Goal: Task Accomplishment & Management: Manage account settings

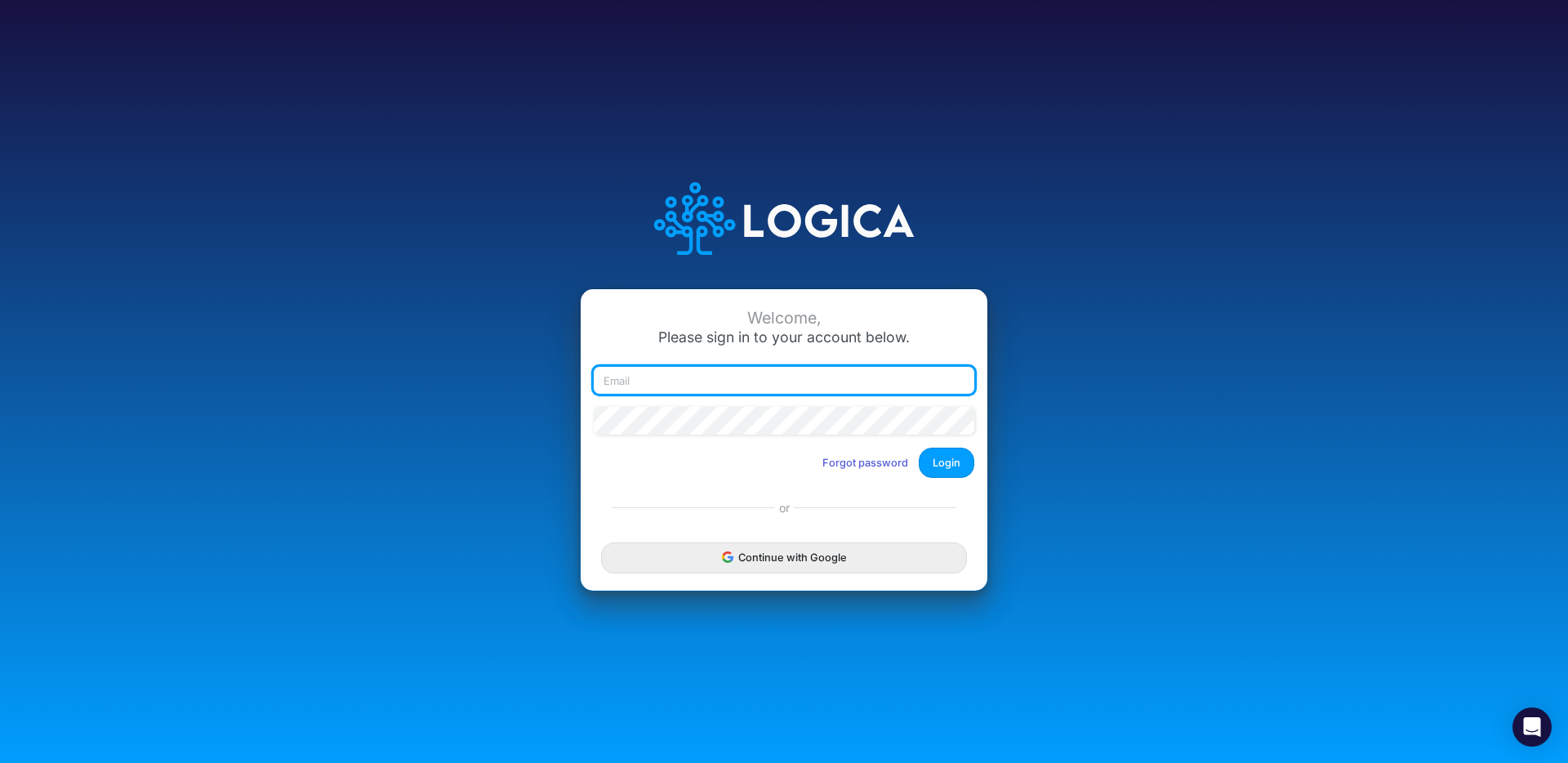
type input "[EMAIL_ADDRESS][DOMAIN_NAME]"
click at [754, 381] on input "user+qa2@logica.cloud" at bounding box center [784, 380] width 380 height 28
drag, startPoint x: 765, startPoint y: 384, endPoint x: 575, endPoint y: 369, distance: 190.6
click at [575, 369] on div "Welcome, Please sign in to your account below. user+qa2@logica.cloud Forgot pas…" at bounding box center [784, 381] width 1046 height 465
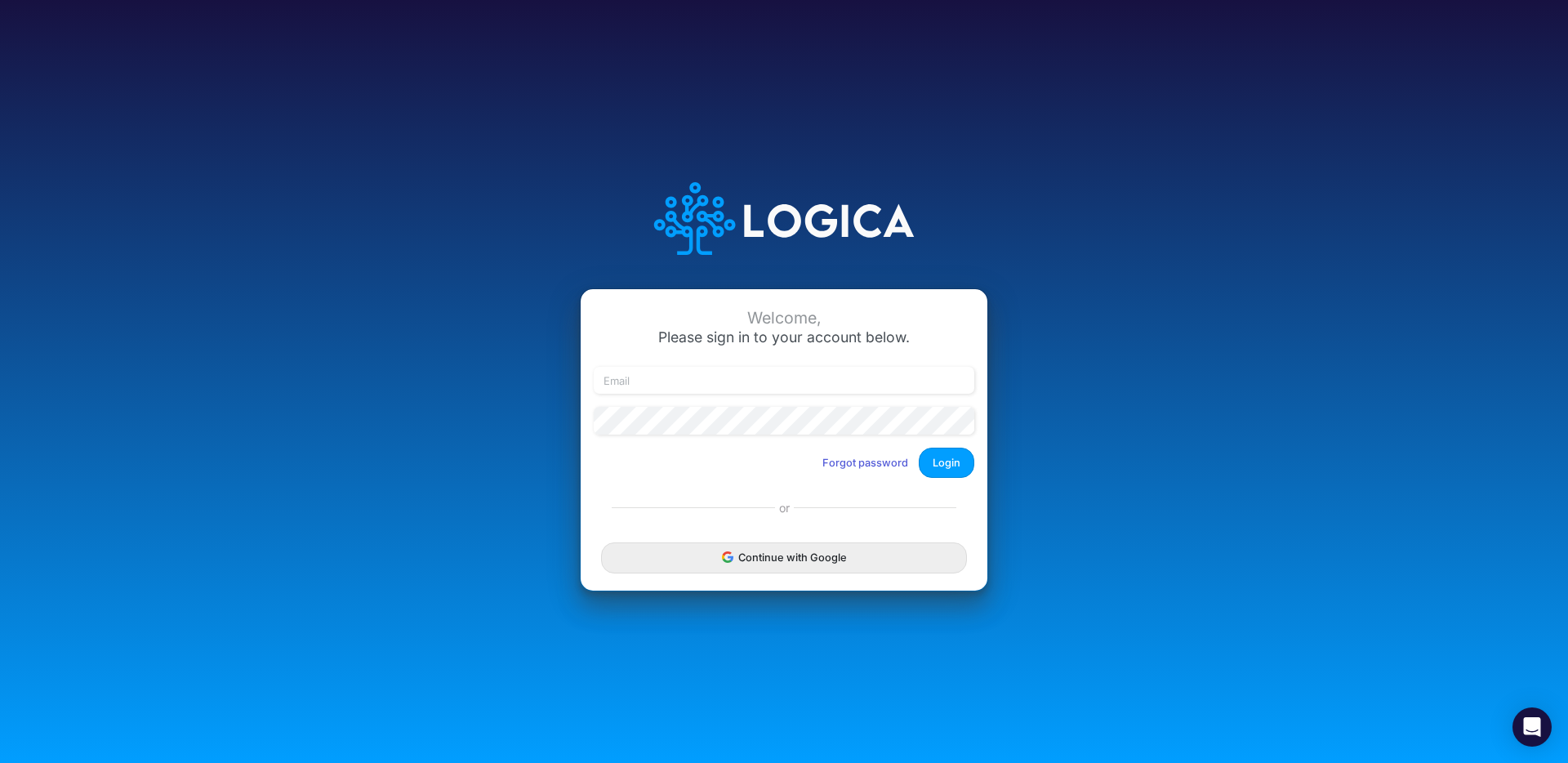
click at [596, 322] on div "Welcome," at bounding box center [784, 318] width 380 height 19
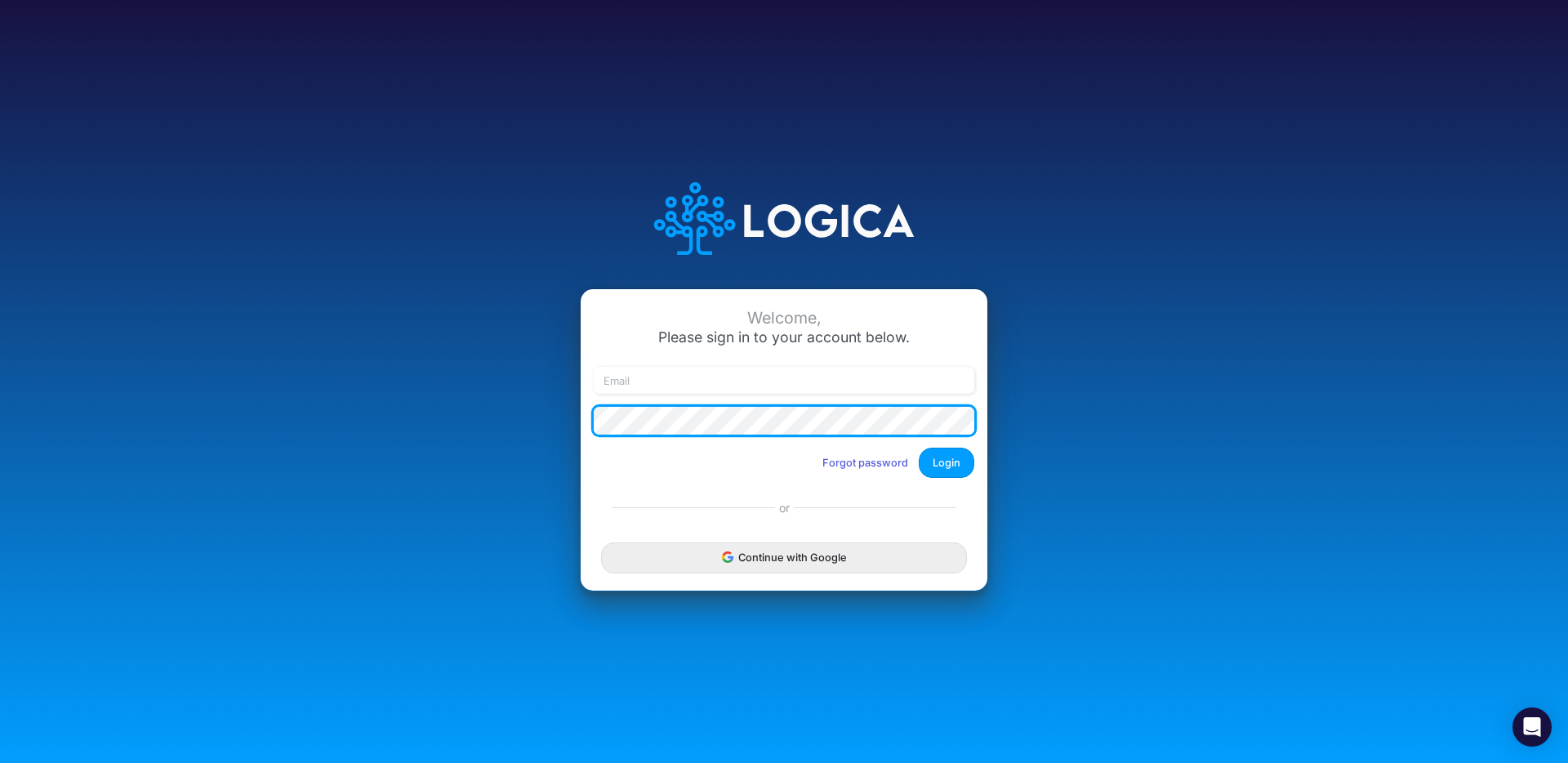
click at [512, 408] on div "Welcome, Please sign in to your account below. Forgot password Login or Continu…" at bounding box center [784, 381] width 1046 height 465
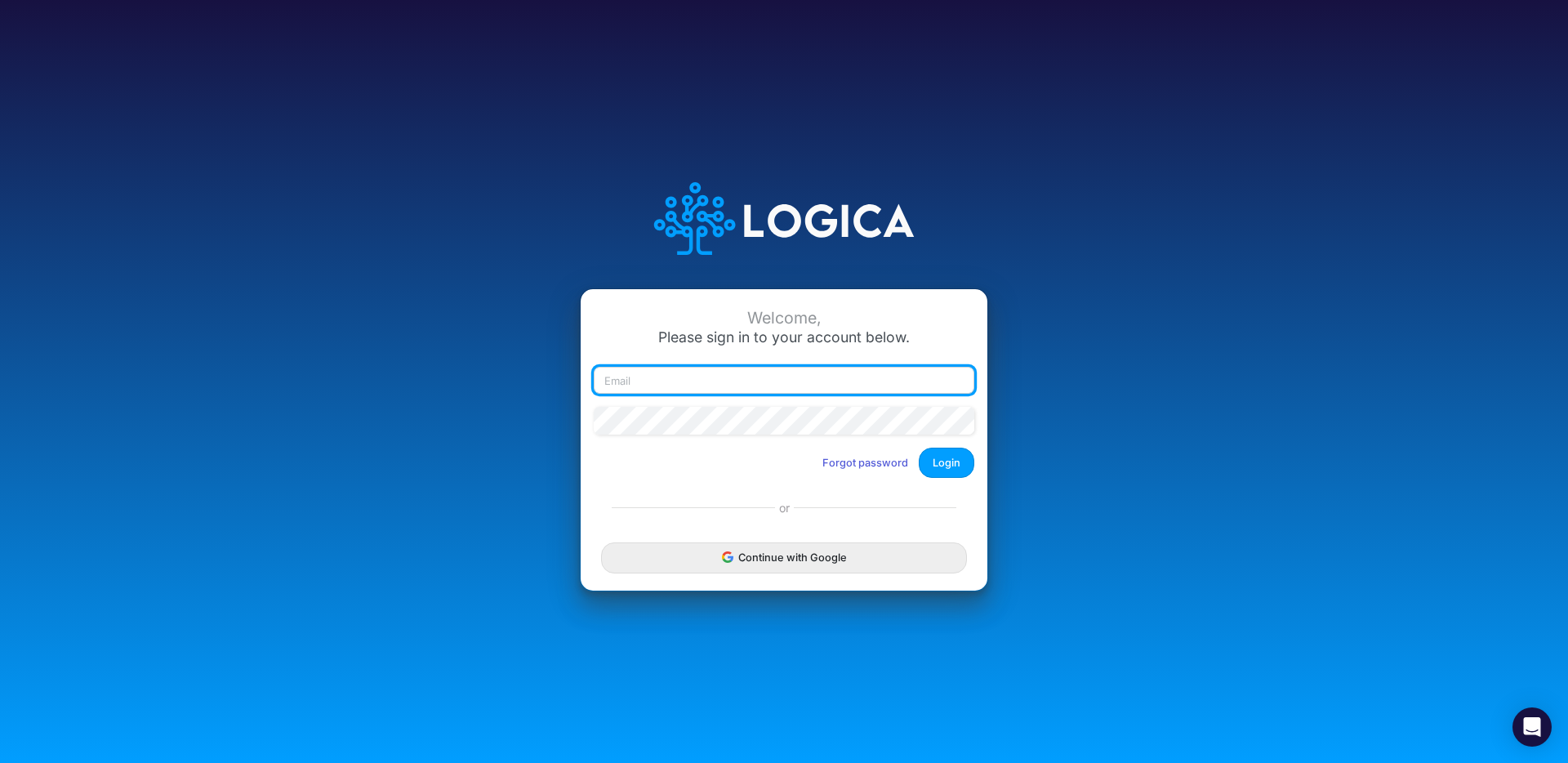
click at [671, 376] on input "email" at bounding box center [784, 380] width 380 height 28
click at [671, 383] on input "email" at bounding box center [784, 380] width 380 height 28
type input "victor.castro"
drag, startPoint x: 679, startPoint y: 379, endPoint x: 548, endPoint y: 375, distance: 131.1
click at [548, 374] on div "Welcome, Please sign in to your account below. victor.castro Forgot password Lo…" at bounding box center [784, 381] width 1046 height 465
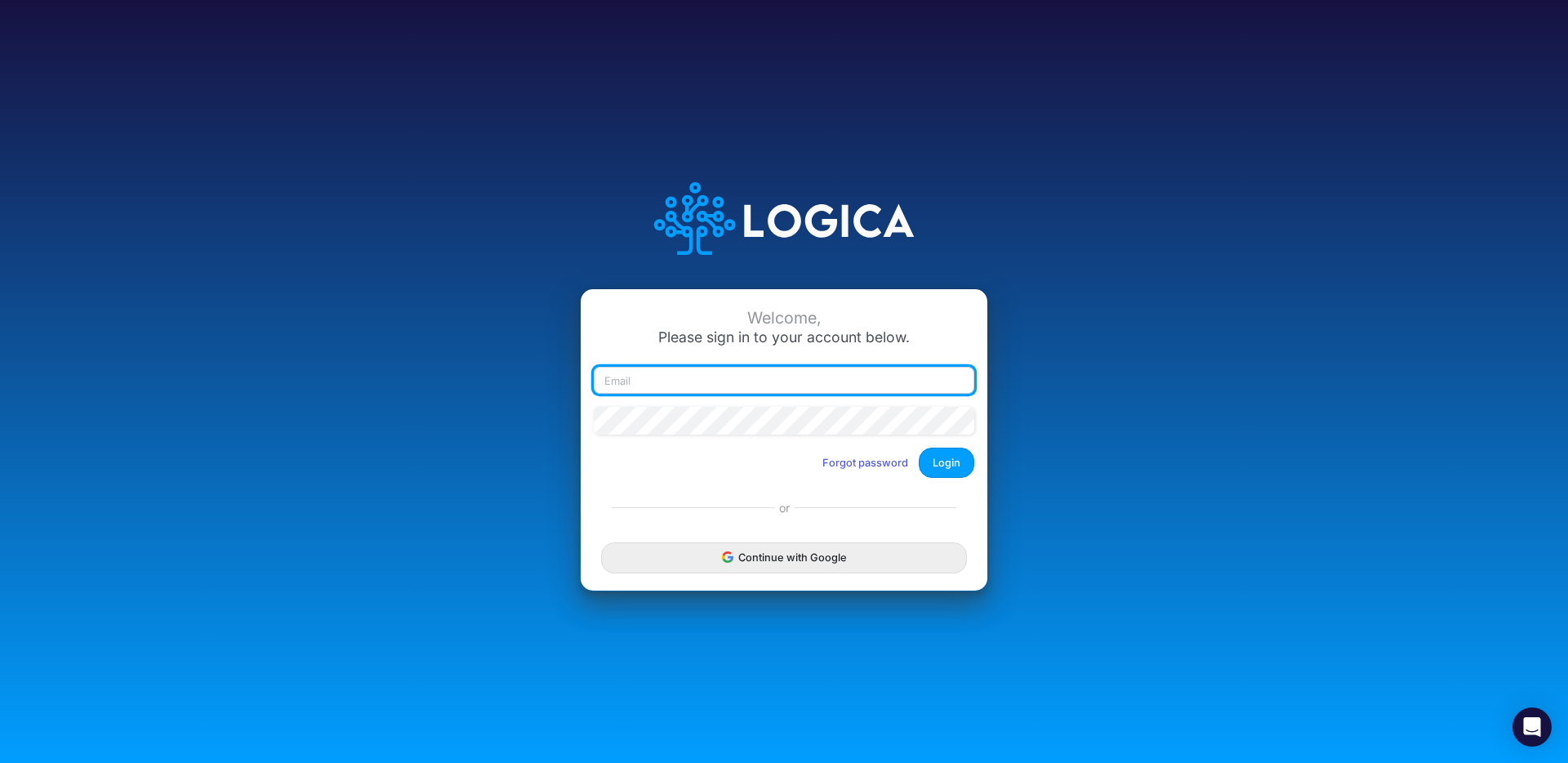
click at [639, 380] on input "email" at bounding box center [784, 380] width 380 height 28
type input "victor.castro@logica.cloud"
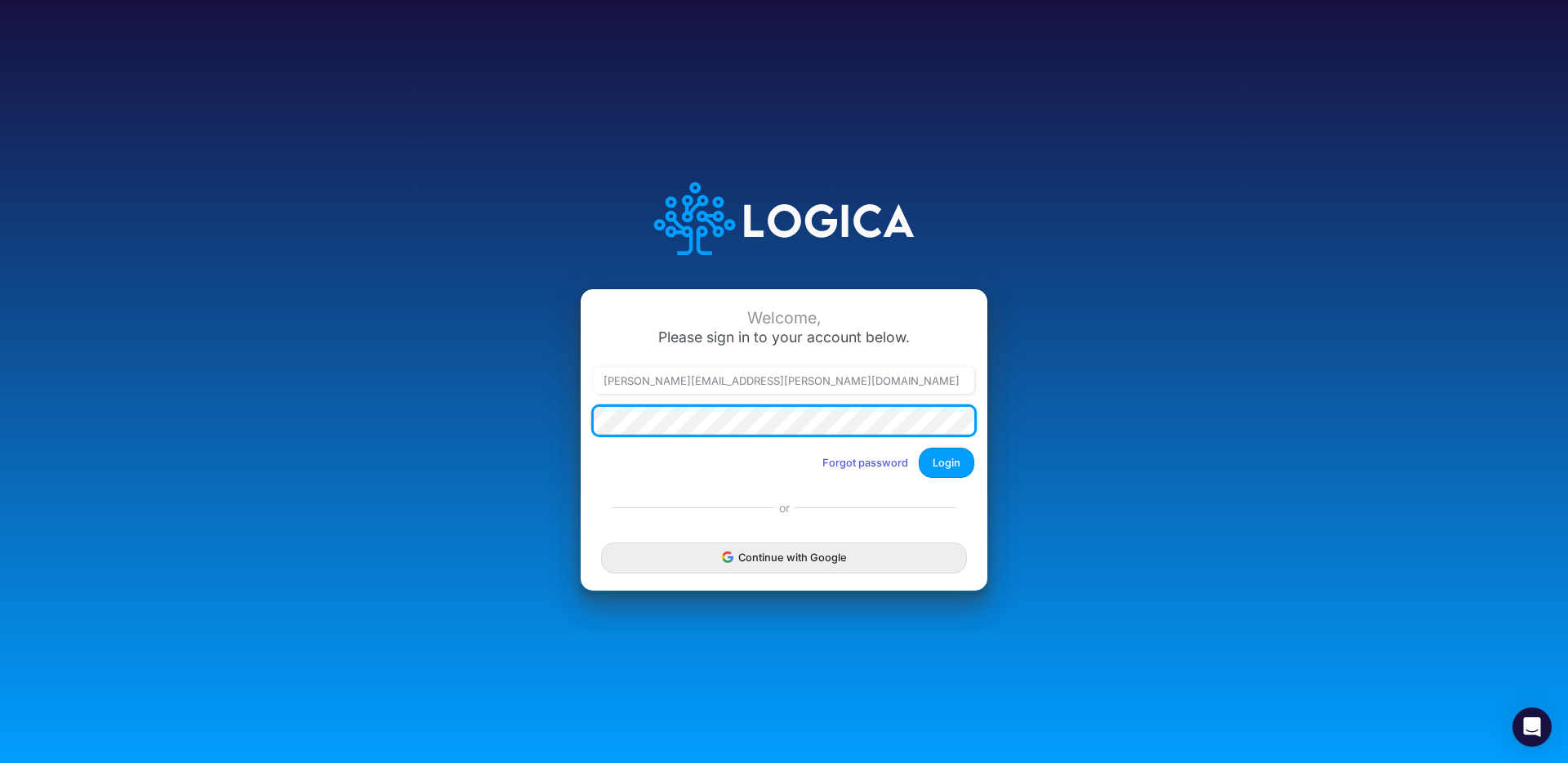
click at [497, 410] on div "Welcome, Please sign in to your account below. victor.castro@logica.cloud Forgo…" at bounding box center [784, 381] width 1046 height 465
click at [521, 418] on div "Welcome, Please sign in to your account below. victor.castro@logica.cloud Forgo…" at bounding box center [784, 381] width 1046 height 465
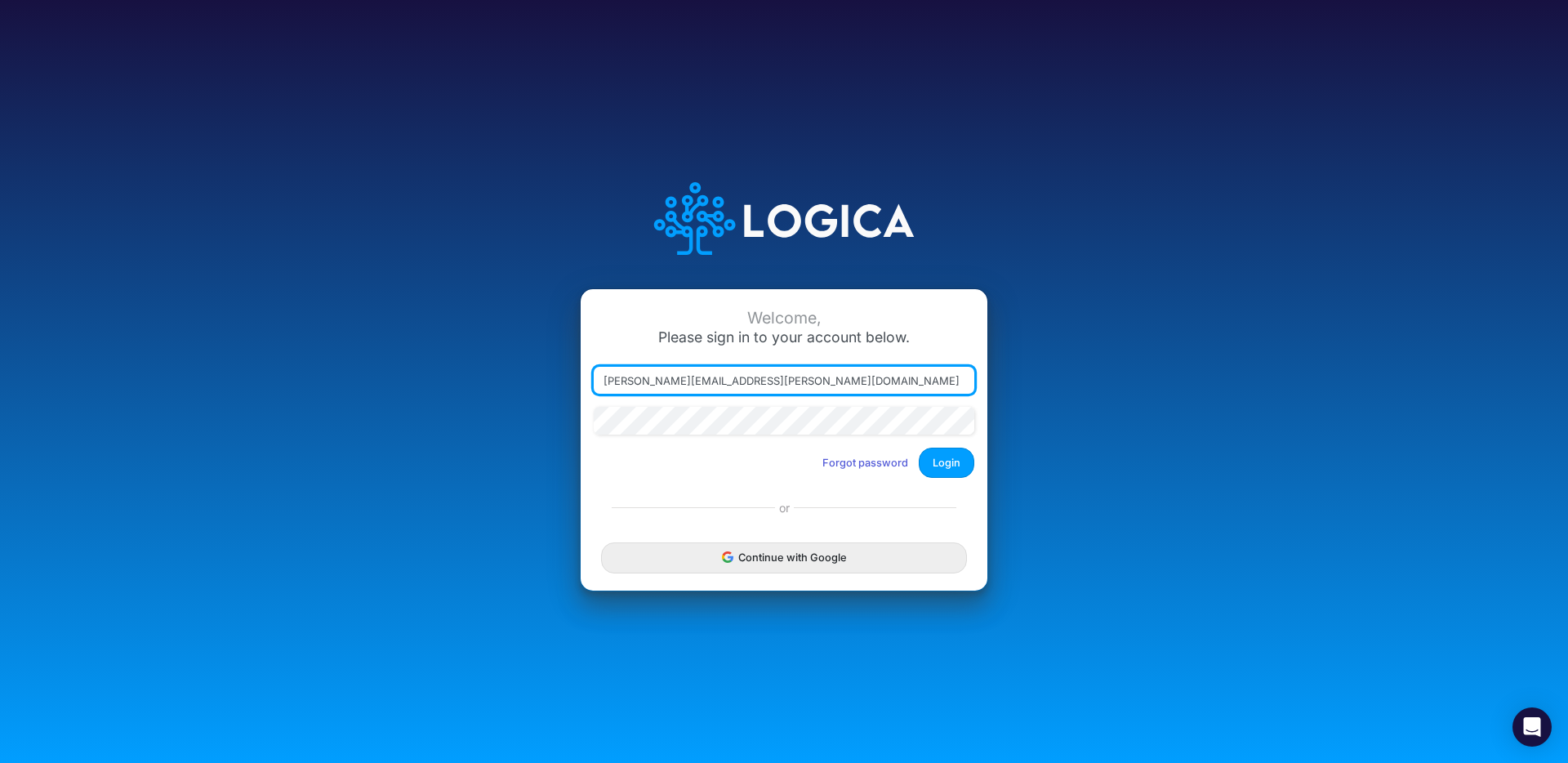
drag, startPoint x: 777, startPoint y: 383, endPoint x: 516, endPoint y: 380, distance: 261.0
click at [516, 380] on div "Welcome, Please sign in to your account below. victor.castro@logica.cloud Forgo…" at bounding box center [784, 381] width 1046 height 465
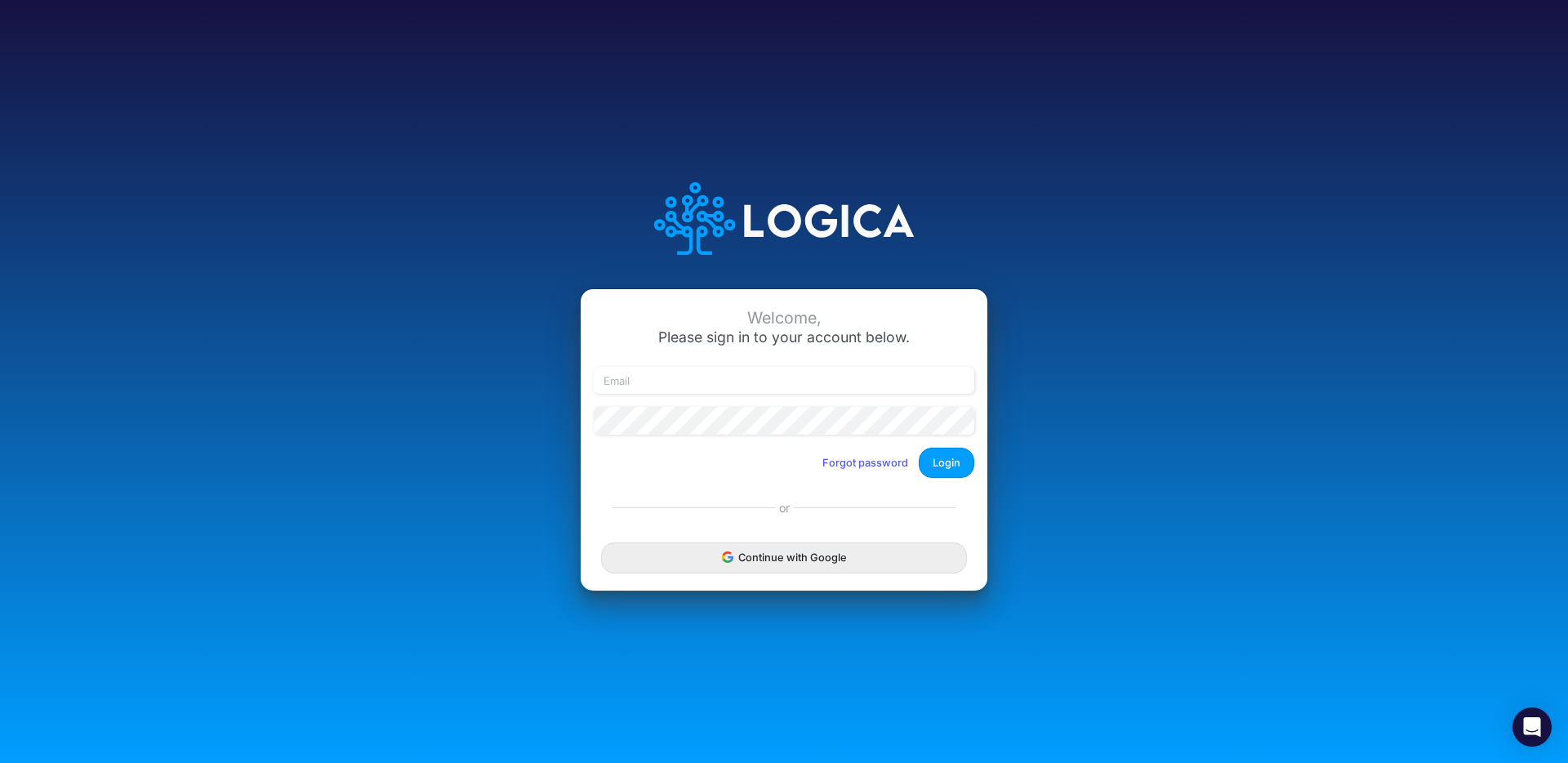
click at [380, 360] on div "Welcome, Please sign in to your account below. Forgot password Login or Continu…" at bounding box center [784, 381] width 1046 height 465
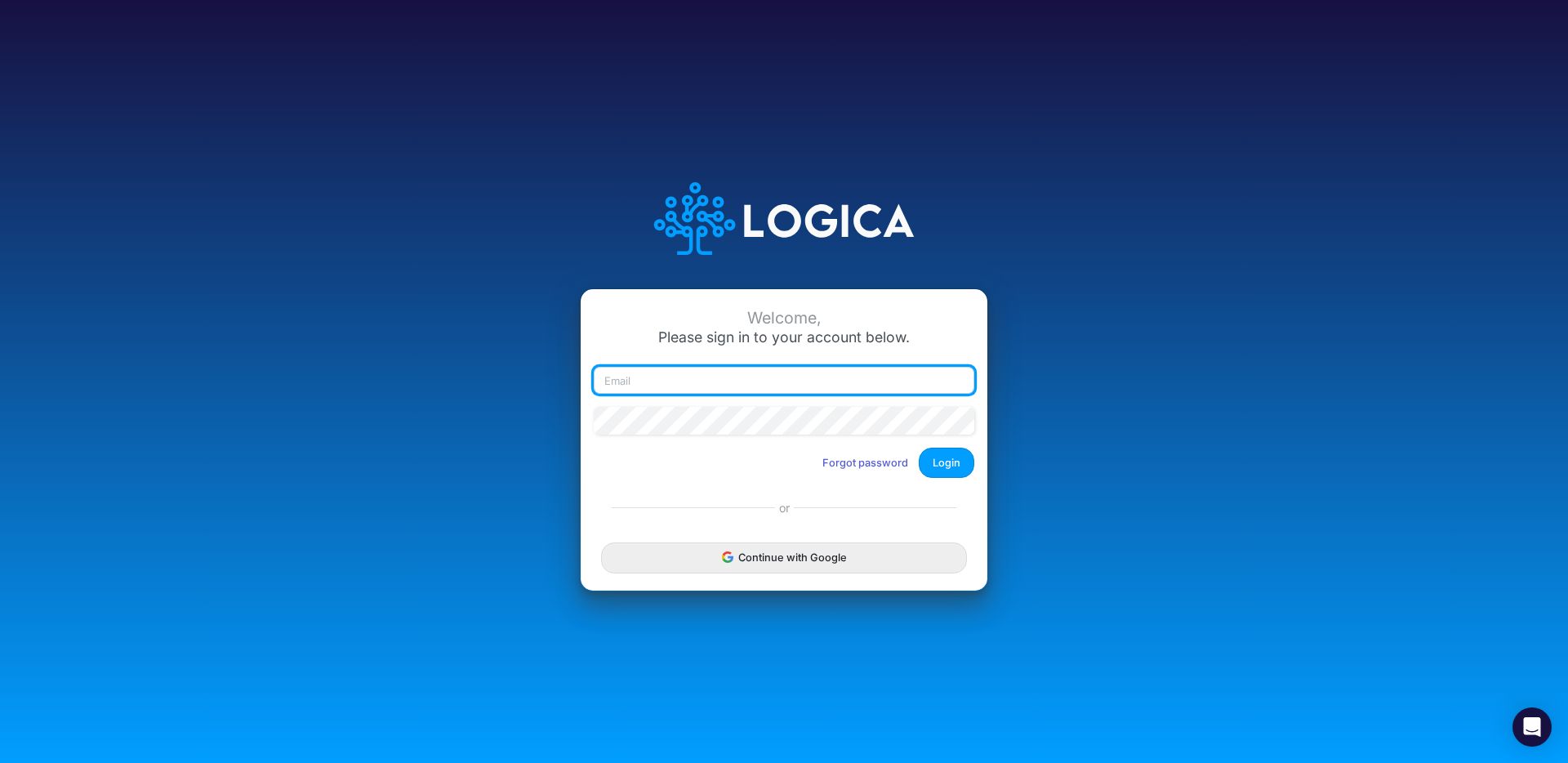
click at [625, 378] on input "email" at bounding box center [784, 380] width 380 height 28
type input "victor.castro@logica.cloud"
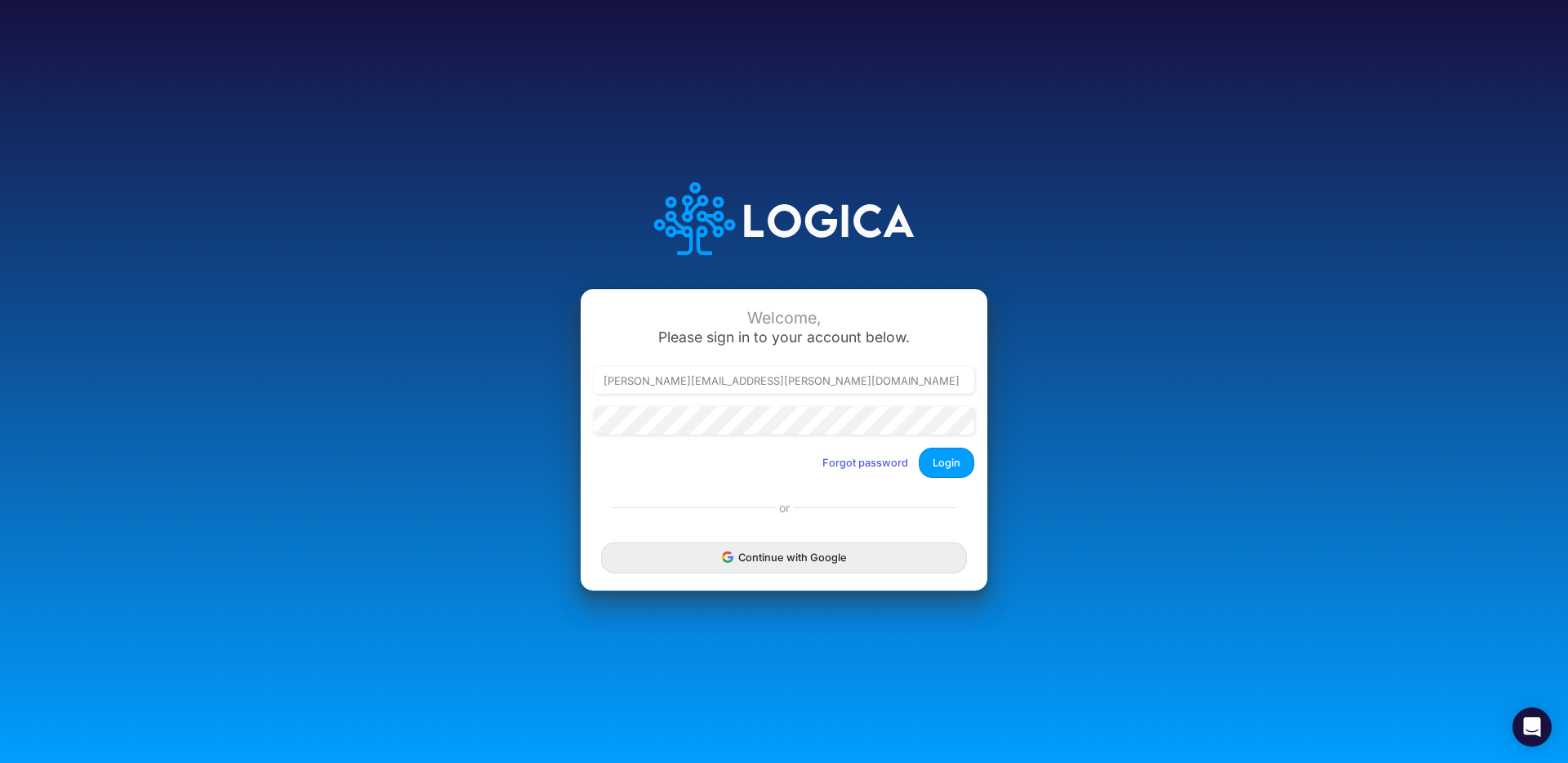
click at [1320, 360] on div "Welcome, Please sign in to your account below. victor.castro@logica.cloud Forgo…" at bounding box center [784, 381] width 1568 height 763
click at [949, 464] on button "Login" at bounding box center [946, 463] width 56 height 30
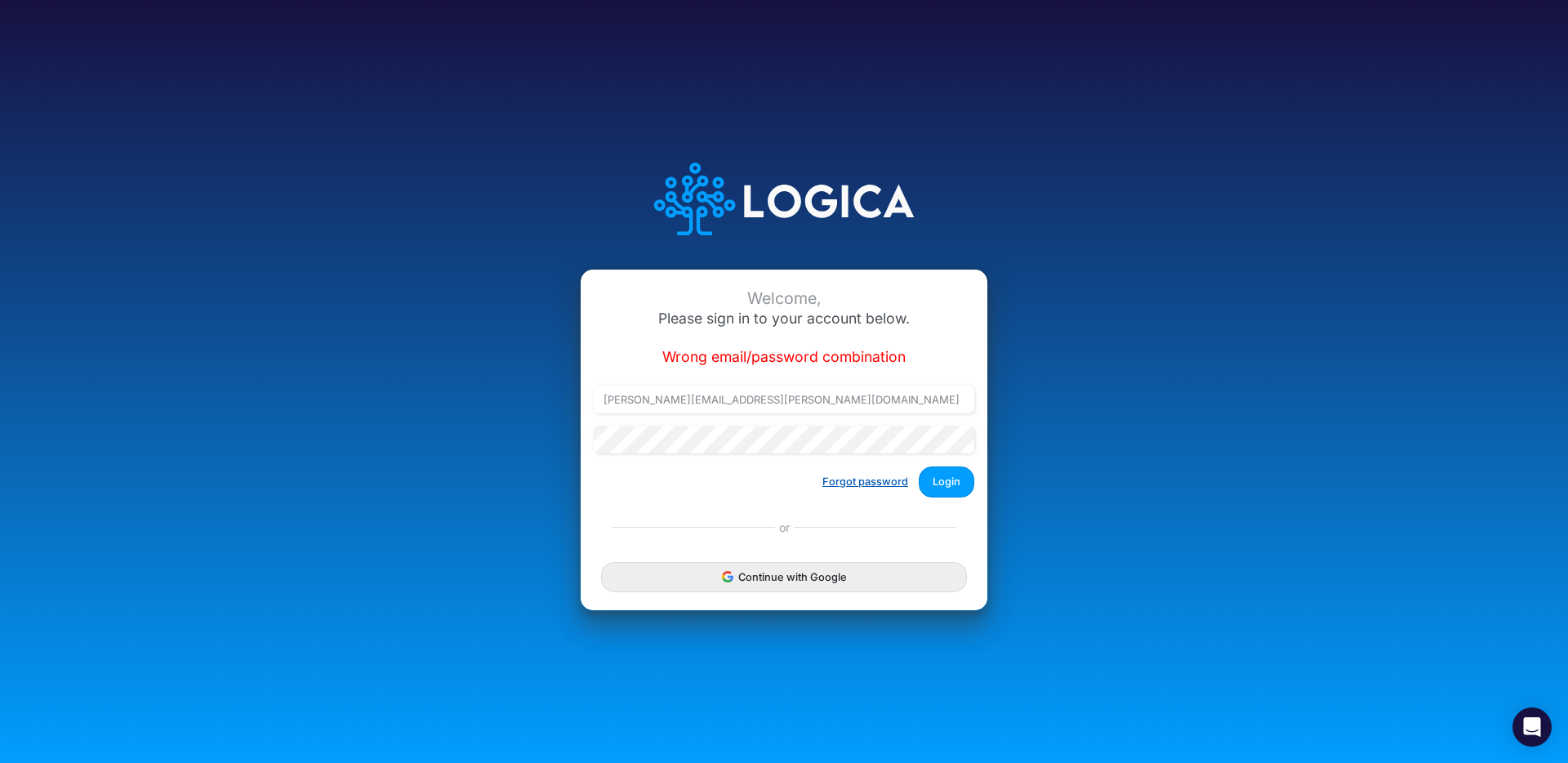
click at [861, 481] on button "Forgot password" at bounding box center [865, 481] width 107 height 27
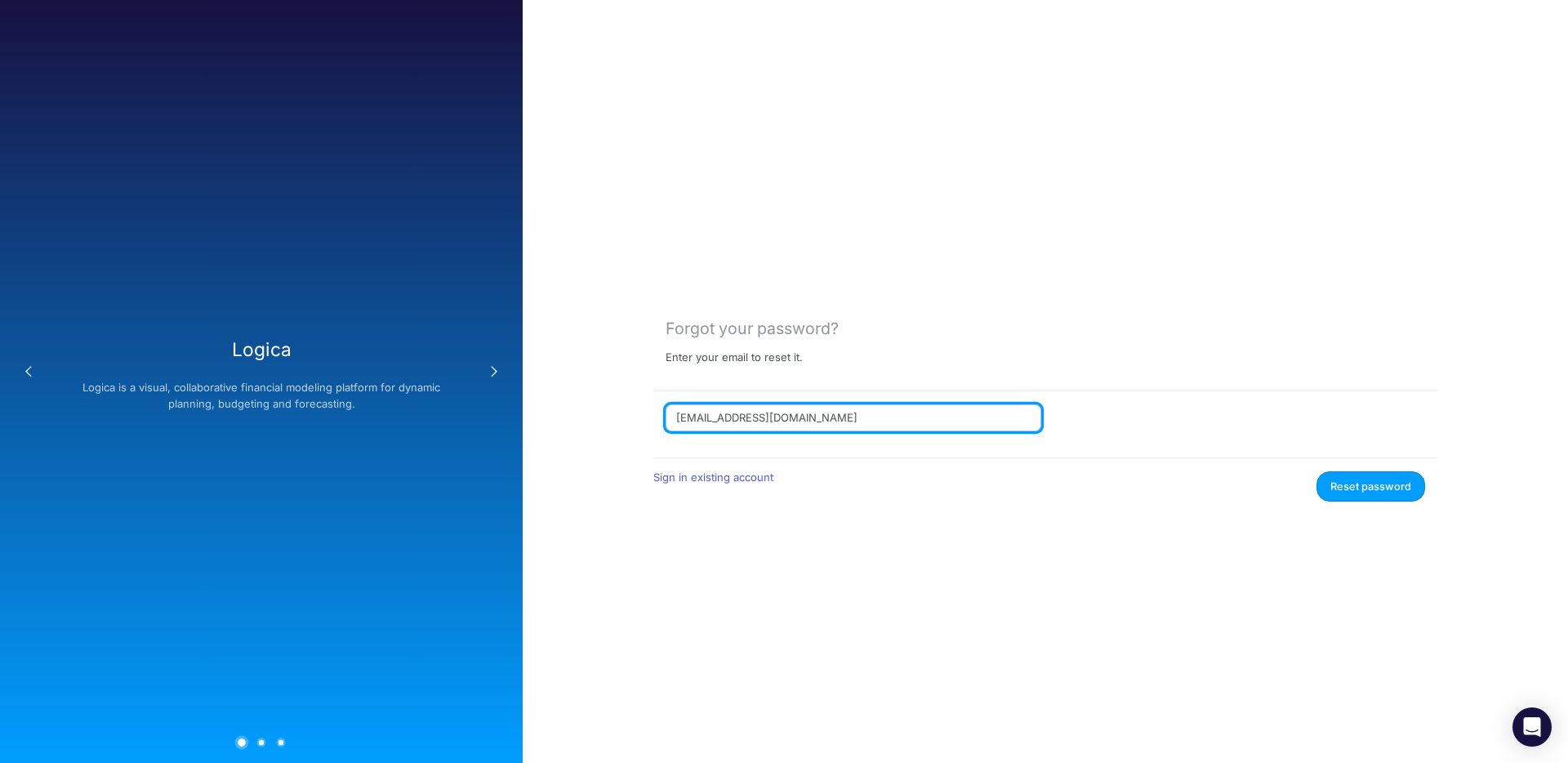
drag, startPoint x: 824, startPoint y: 416, endPoint x: 553, endPoint y: 403, distance: 271.3
click at [554, 403] on div "Forgot your password? Enter your email to reset it. user+qa2@logica.cloud Sign …" at bounding box center [1045, 381] width 1046 height 763
type input "victor.castro@logica.cloud"
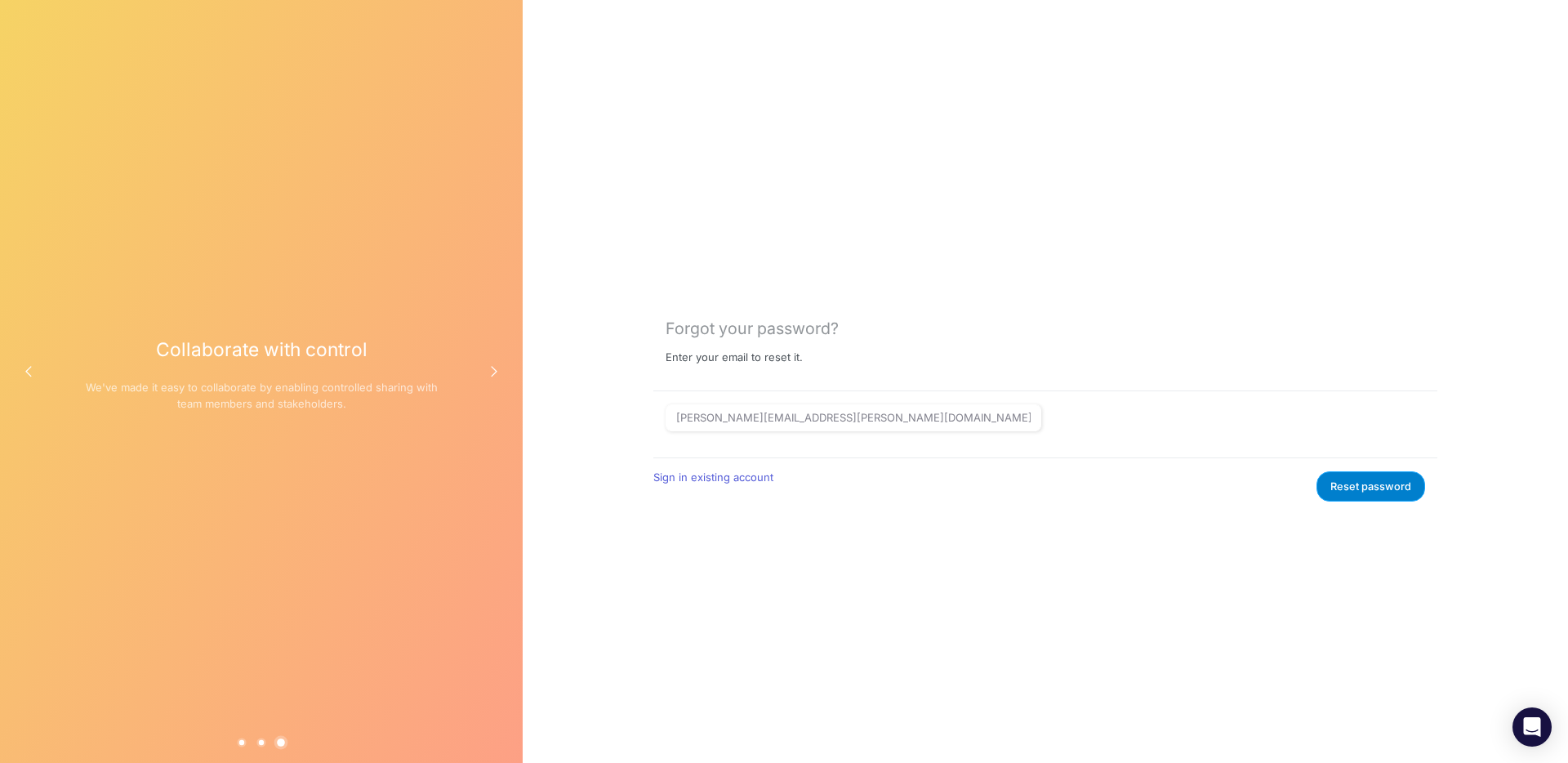
click at [1353, 483] on button "Reset password" at bounding box center [1370, 486] width 109 height 30
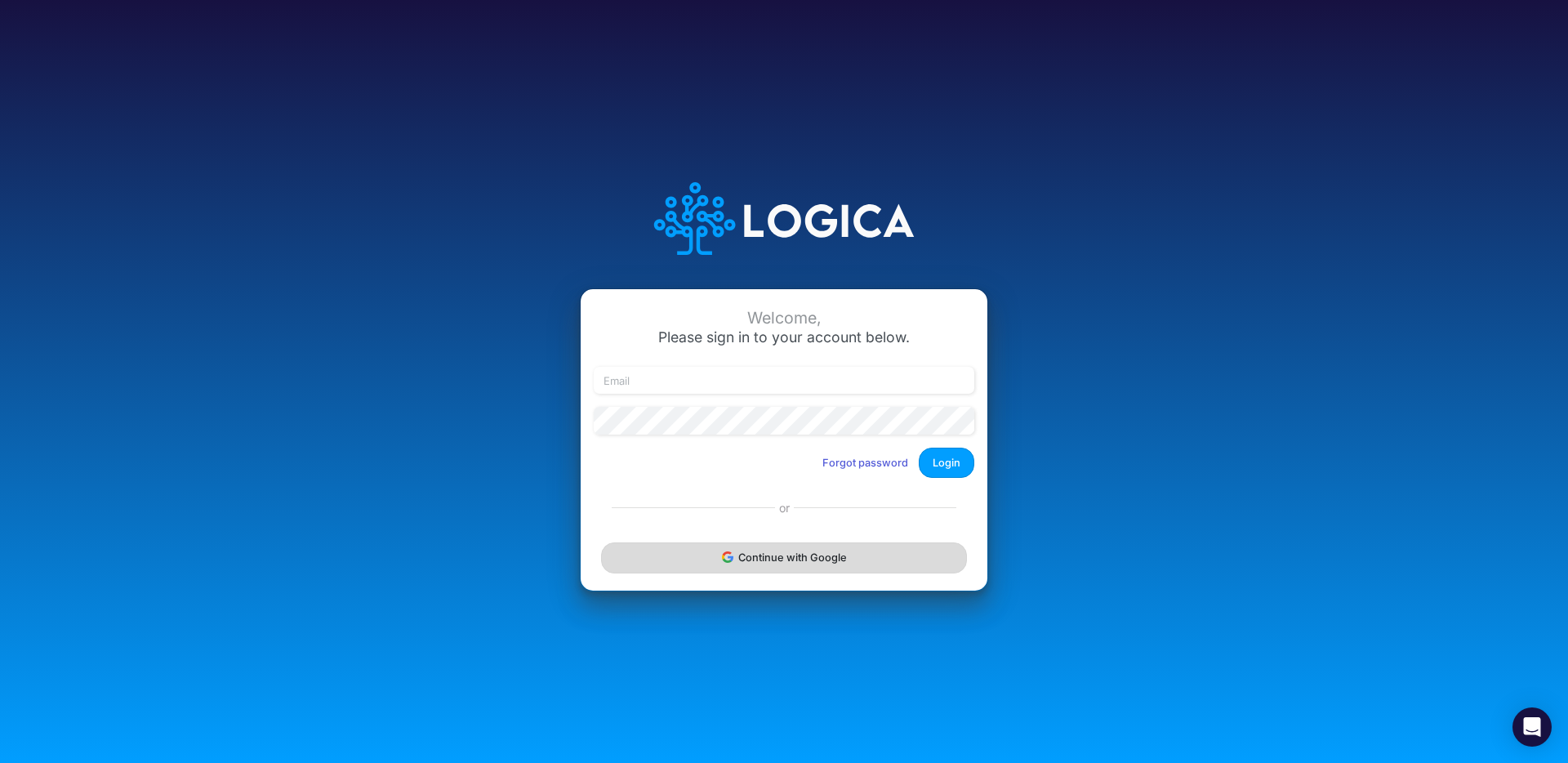
click at [784, 556] on button "Continue with Google" at bounding box center [784, 558] width 366 height 30
